Goal: Transaction & Acquisition: Purchase product/service

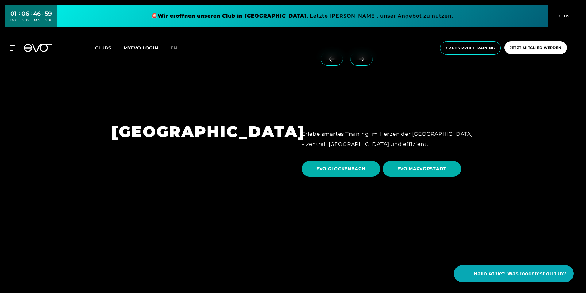
scroll to position [1850, 0]
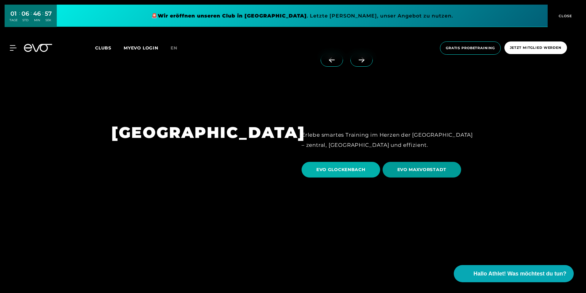
click at [422, 166] on span "EVO MAXVORSTADT" at bounding box center [421, 169] width 49 height 6
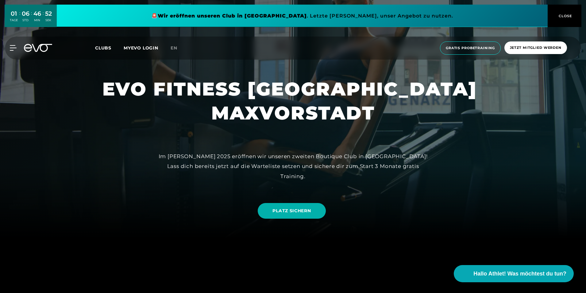
scroll to position [55, 0]
click at [282, 205] on link "PLATZ SICHERN" at bounding box center [292, 211] width 68 height 16
click at [529, 68] on div at bounding box center [293, 91] width 586 height 293
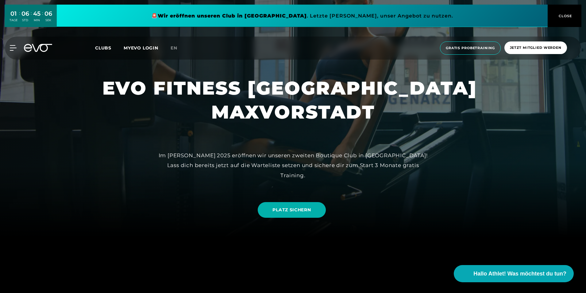
scroll to position [56, 0]
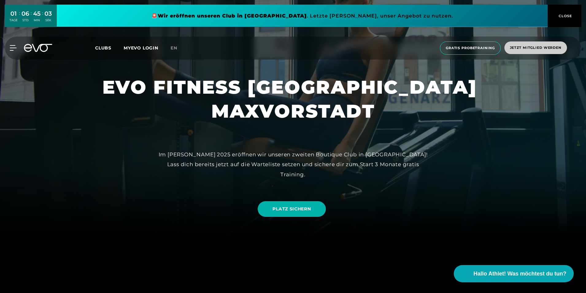
click at [532, 60] on div "MyEVO Login Über EVO Mitgliedschaften Probetraining TAGESPASS EVO Studios [GEOG…" at bounding box center [293, 48] width 586 height 33
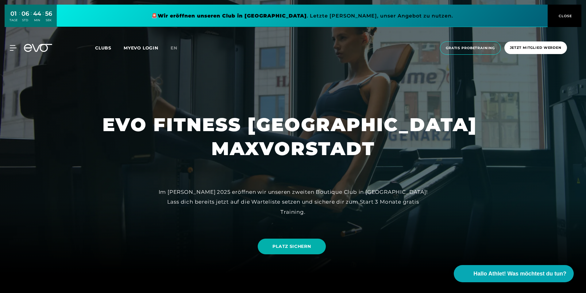
scroll to position [12, 0]
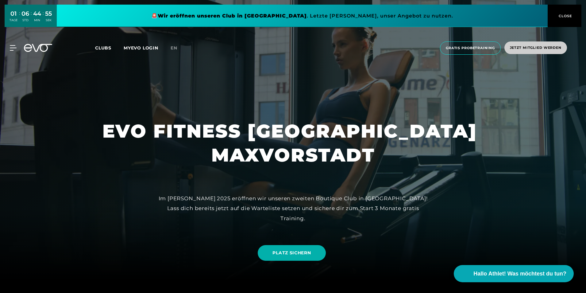
click at [537, 47] on span "Jetzt Mitglied werden" at bounding box center [536, 47] width 52 height 5
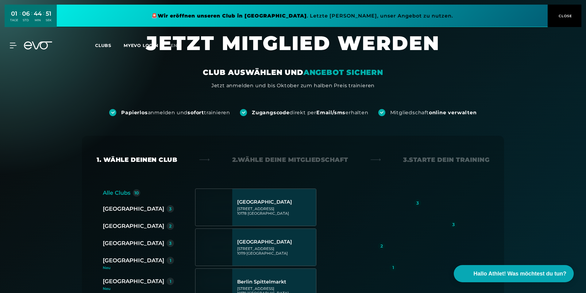
click at [121, 264] on div "[GEOGRAPHIC_DATA]" at bounding box center [133, 260] width 61 height 9
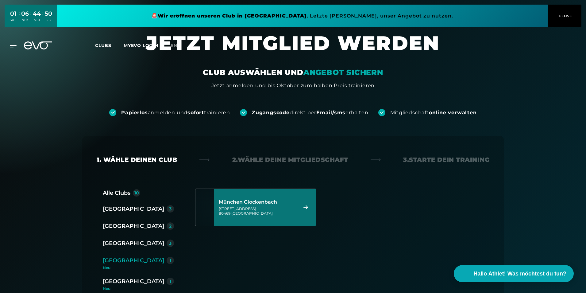
click at [256, 212] on div "[STREET_ADDRESS]" at bounding box center [257, 210] width 77 height 9
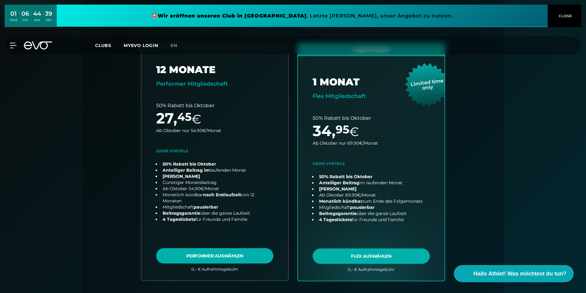
scroll to position [145, 0]
click at [507, 153] on div "Back Wähle deinen Club 2. Wähle deine Mitgliedschaft 3. Starte dein Training Al…" at bounding box center [293, 197] width 442 height 452
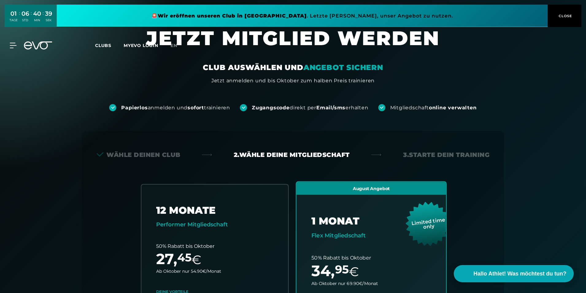
scroll to position [0, 0]
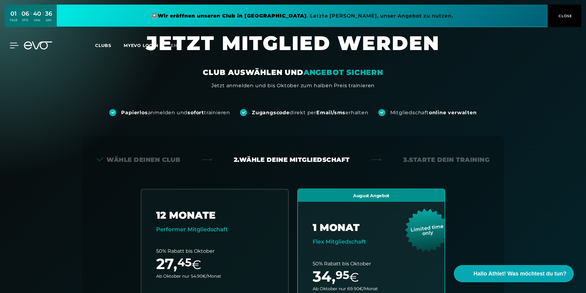
click at [11, 45] on icon at bounding box center [14, 46] width 9 height 6
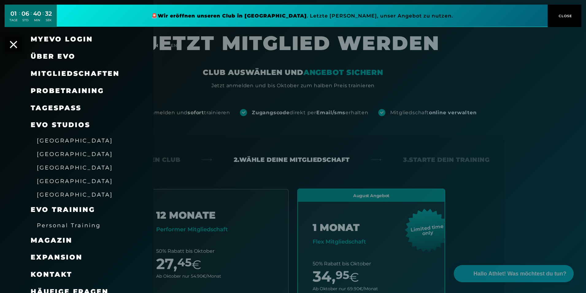
click at [53, 106] on link "TAGESPASS" at bounding box center [56, 108] width 51 height 8
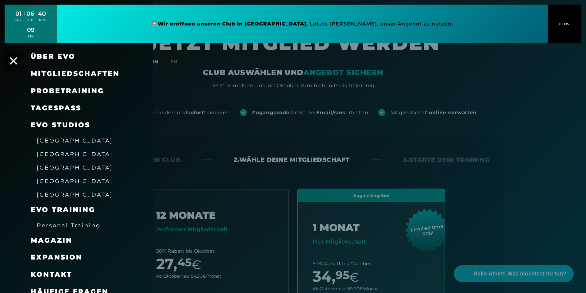
click at [63, 56] on span "Über EVO" at bounding box center [53, 56] width 45 height 8
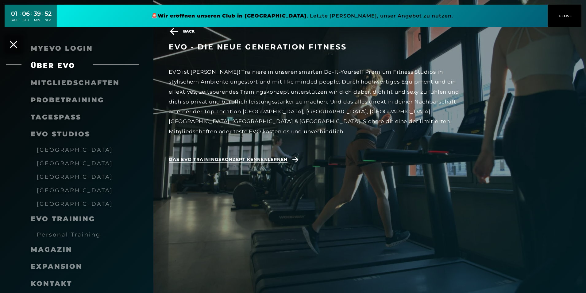
scroll to position [140, 0]
